Goal: Find specific page/section: Find specific page/section

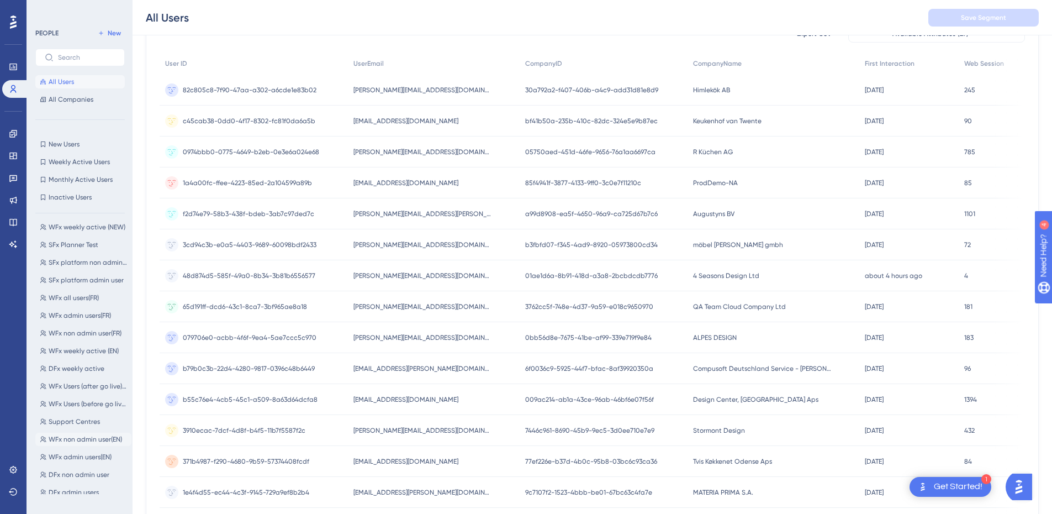
scroll to position [109, 0]
click at [87, 460] on span "DFx Users report" at bounding box center [74, 460] width 50 height 9
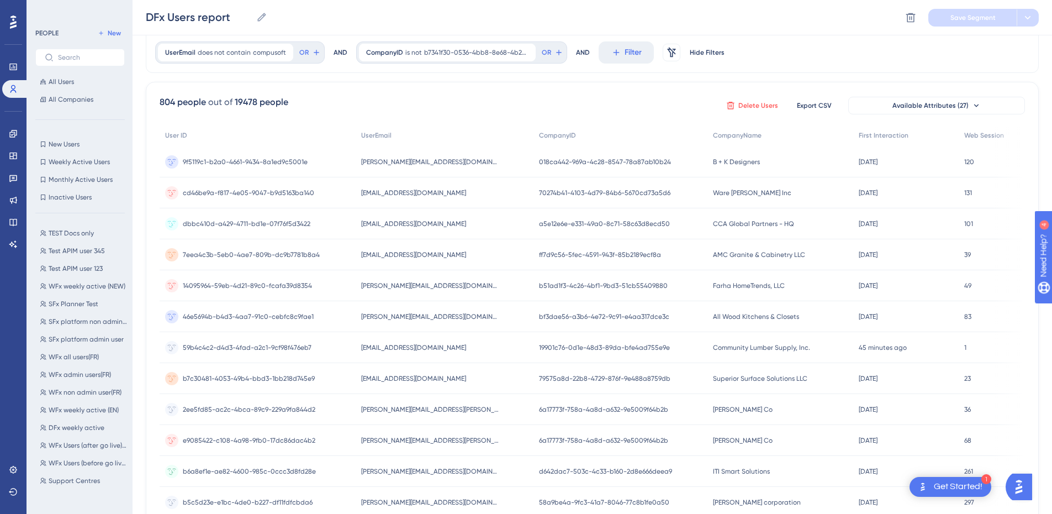
scroll to position [55, 0]
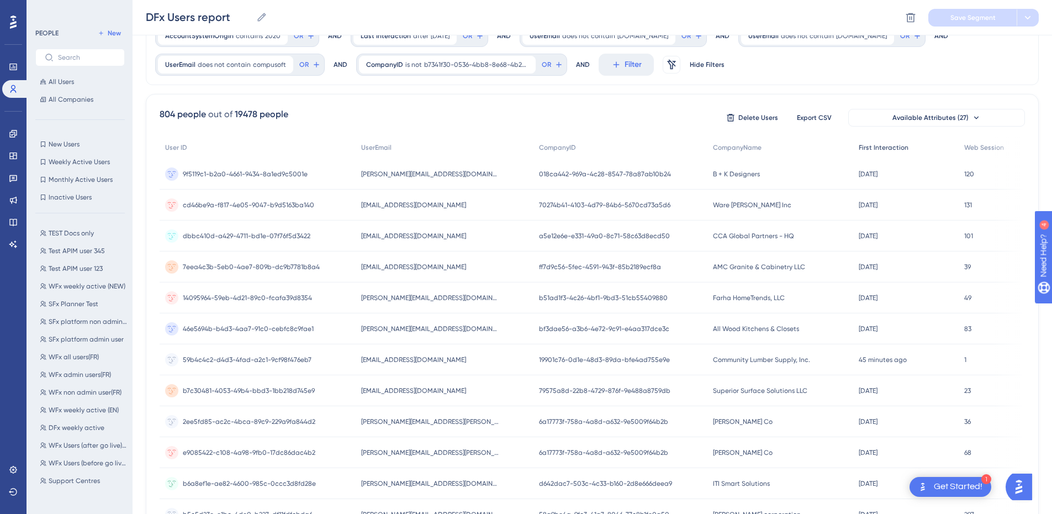
click at [859, 149] on span "First Interaction" at bounding box center [884, 147] width 50 height 9
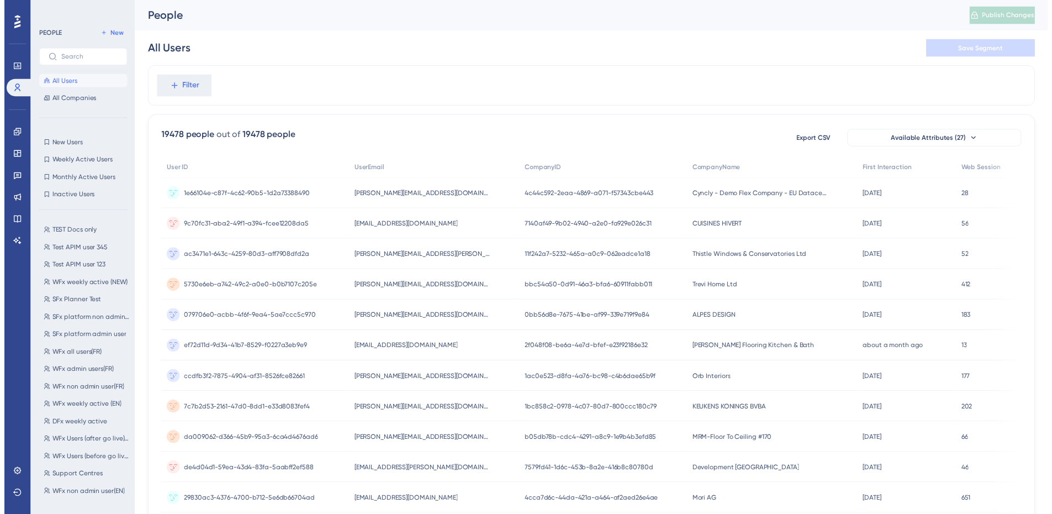
scroll to position [51, 0]
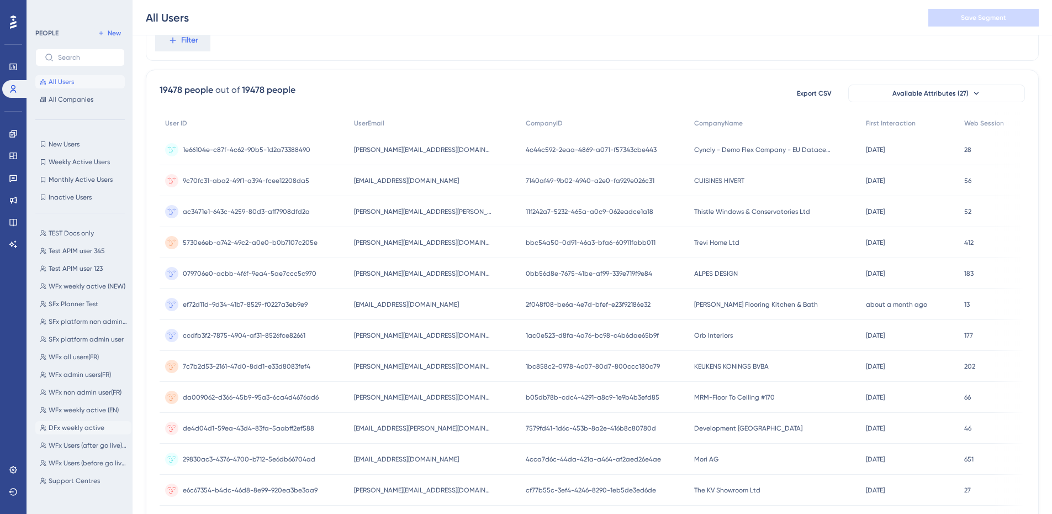
click at [75, 426] on span "DFx weekly active" at bounding box center [77, 427] width 56 height 9
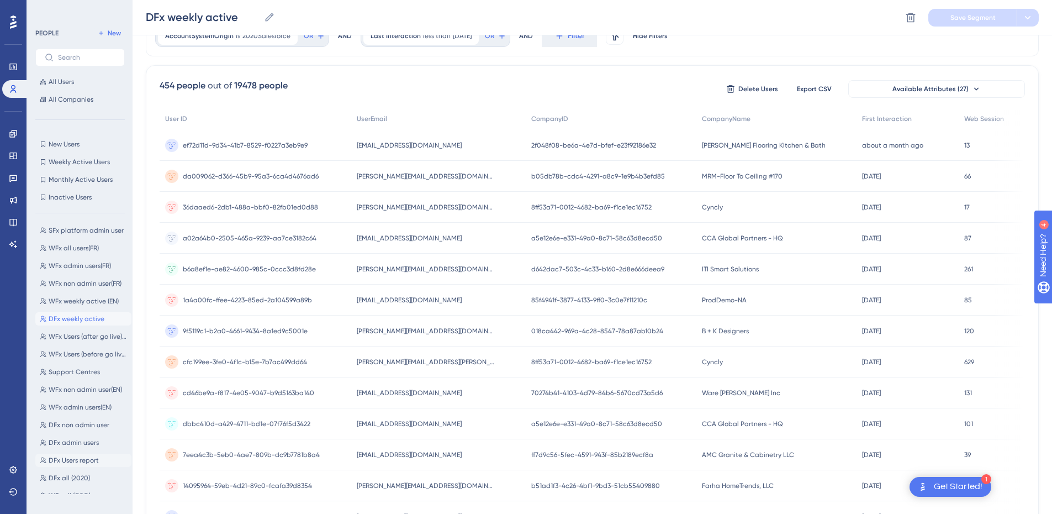
scroll to position [0, 0]
click at [64, 457] on span "DFx Users report" at bounding box center [74, 460] width 50 height 9
type input "DFx Users report"
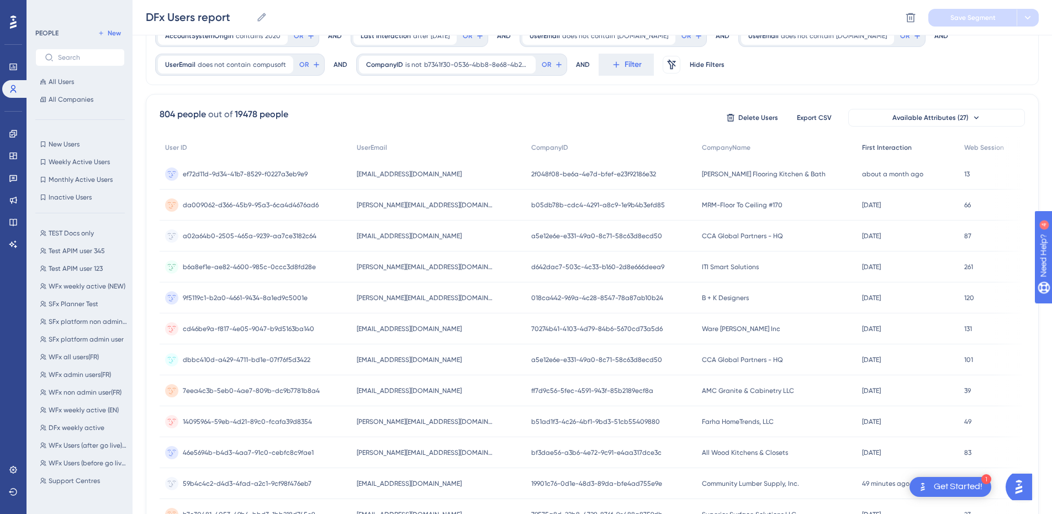
click at [882, 149] on span "First Interaction" at bounding box center [887, 147] width 50 height 9
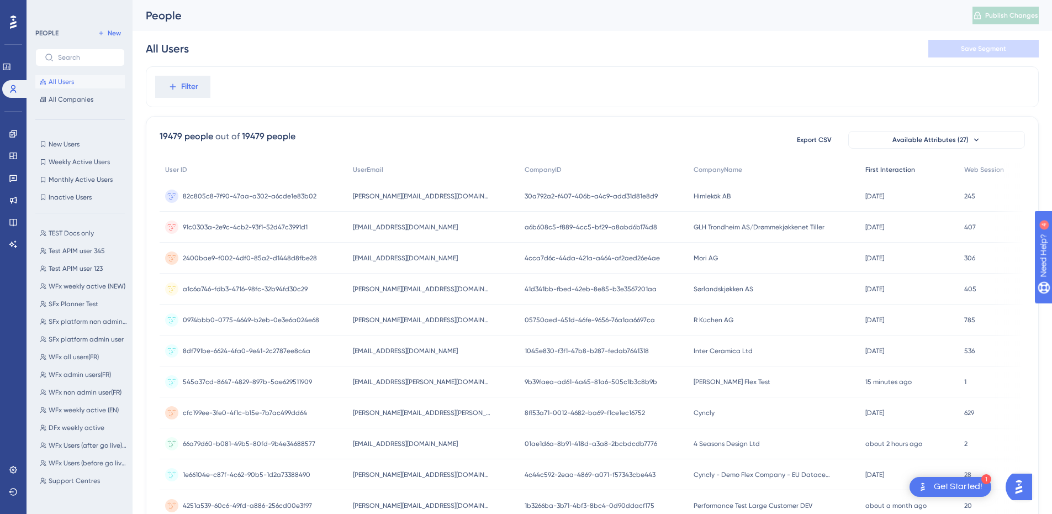
click at [882, 173] on span "First Interaction" at bounding box center [891, 169] width 50 height 9
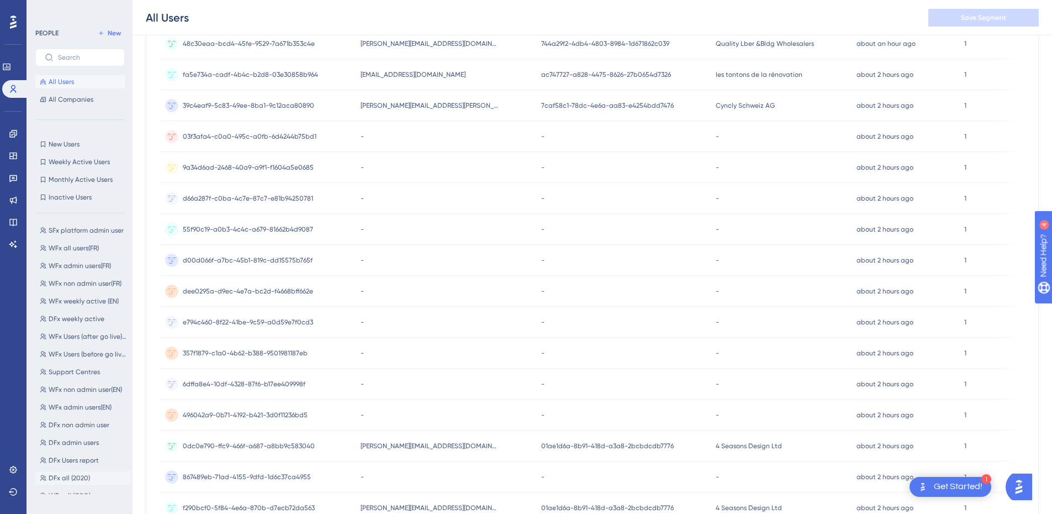
scroll to position [331, 0]
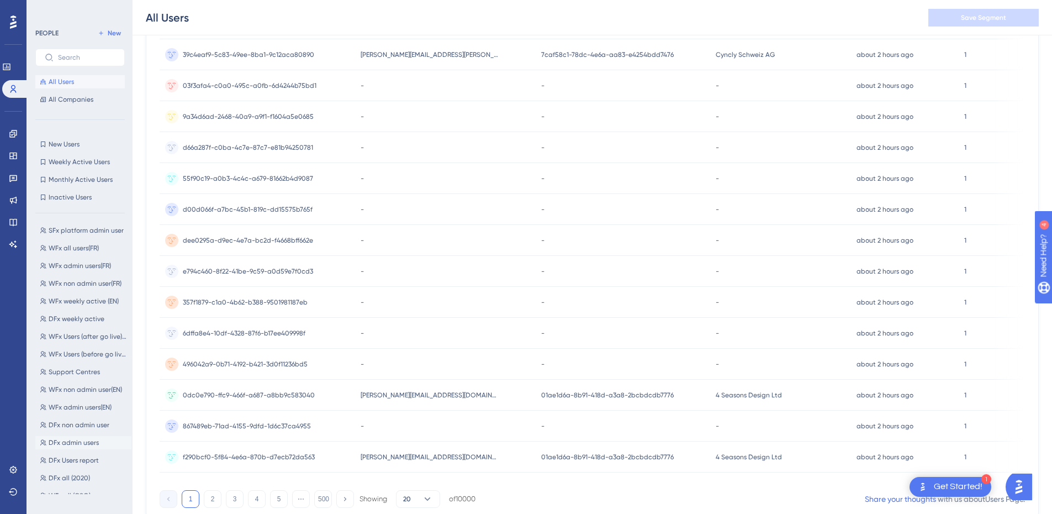
click at [86, 442] on span "DFx admin users" at bounding box center [74, 442] width 50 height 9
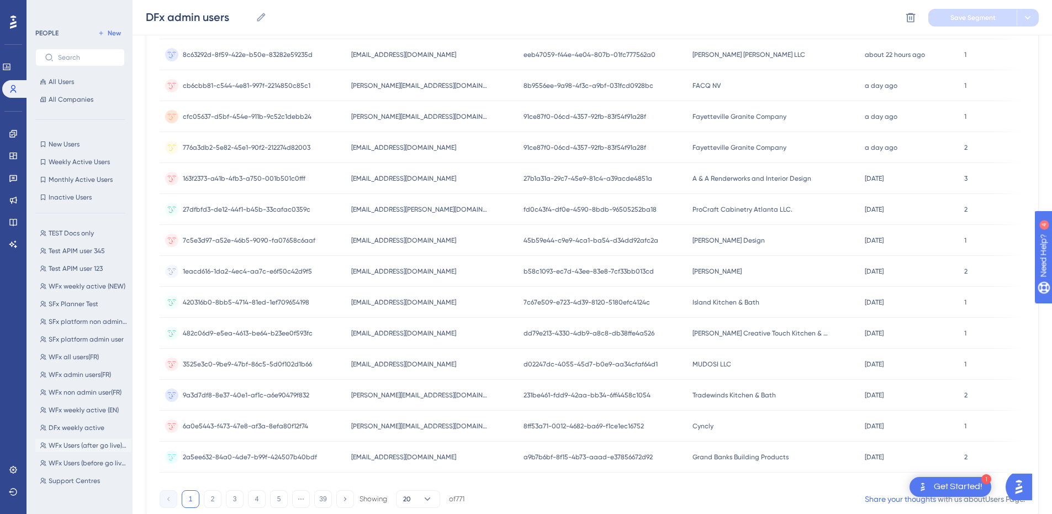
scroll to position [109, 0]
click at [88, 461] on span "DFx Users report" at bounding box center [74, 460] width 50 height 9
type input "DFx Users report"
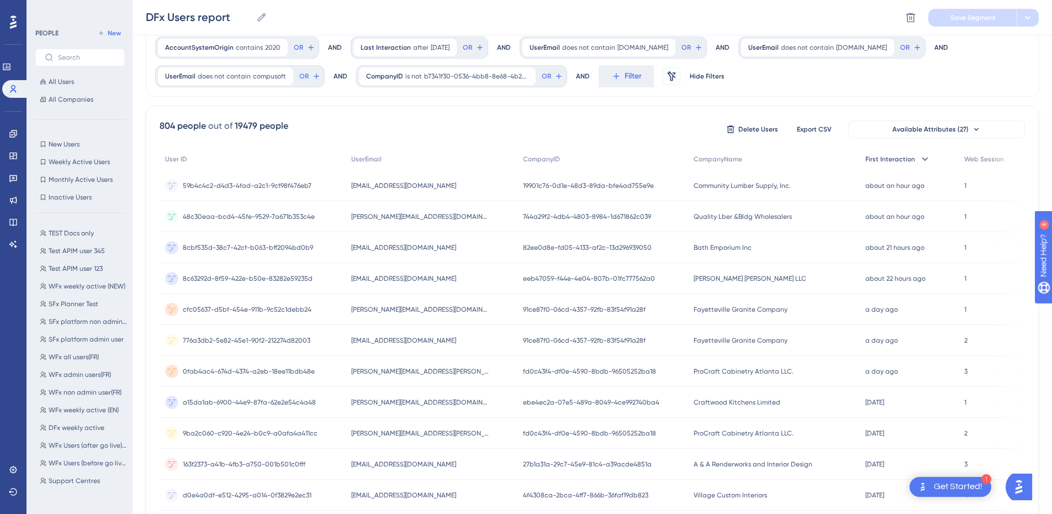
scroll to position [0, 0]
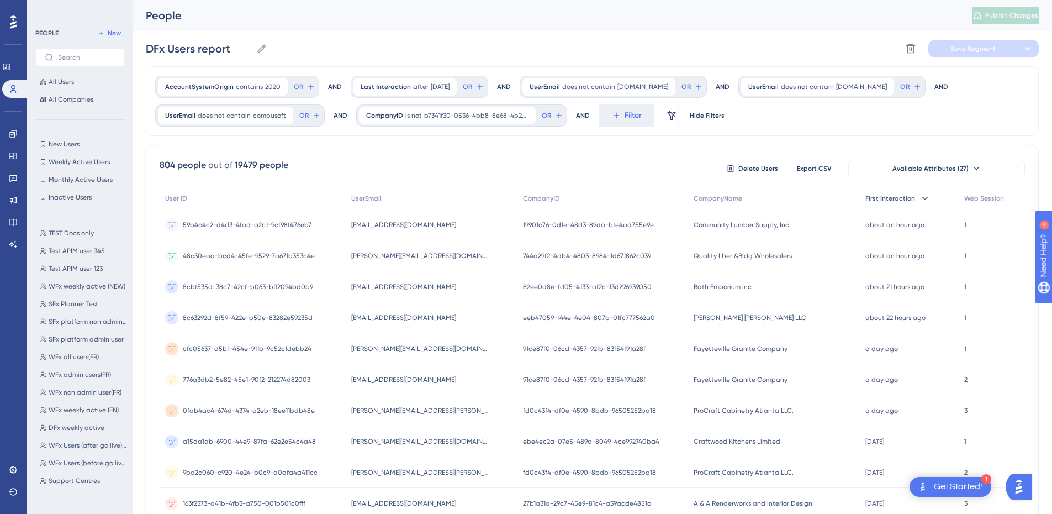
click at [882, 200] on span "First Interaction" at bounding box center [891, 198] width 50 height 9
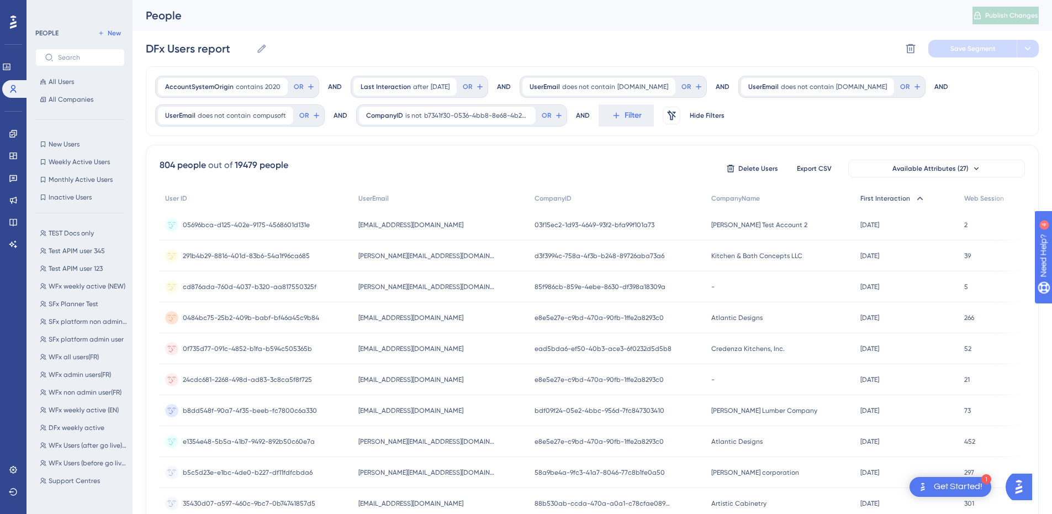
click at [883, 199] on span "First Interaction" at bounding box center [886, 198] width 50 height 9
